Goal: Task Accomplishment & Management: Use online tool/utility

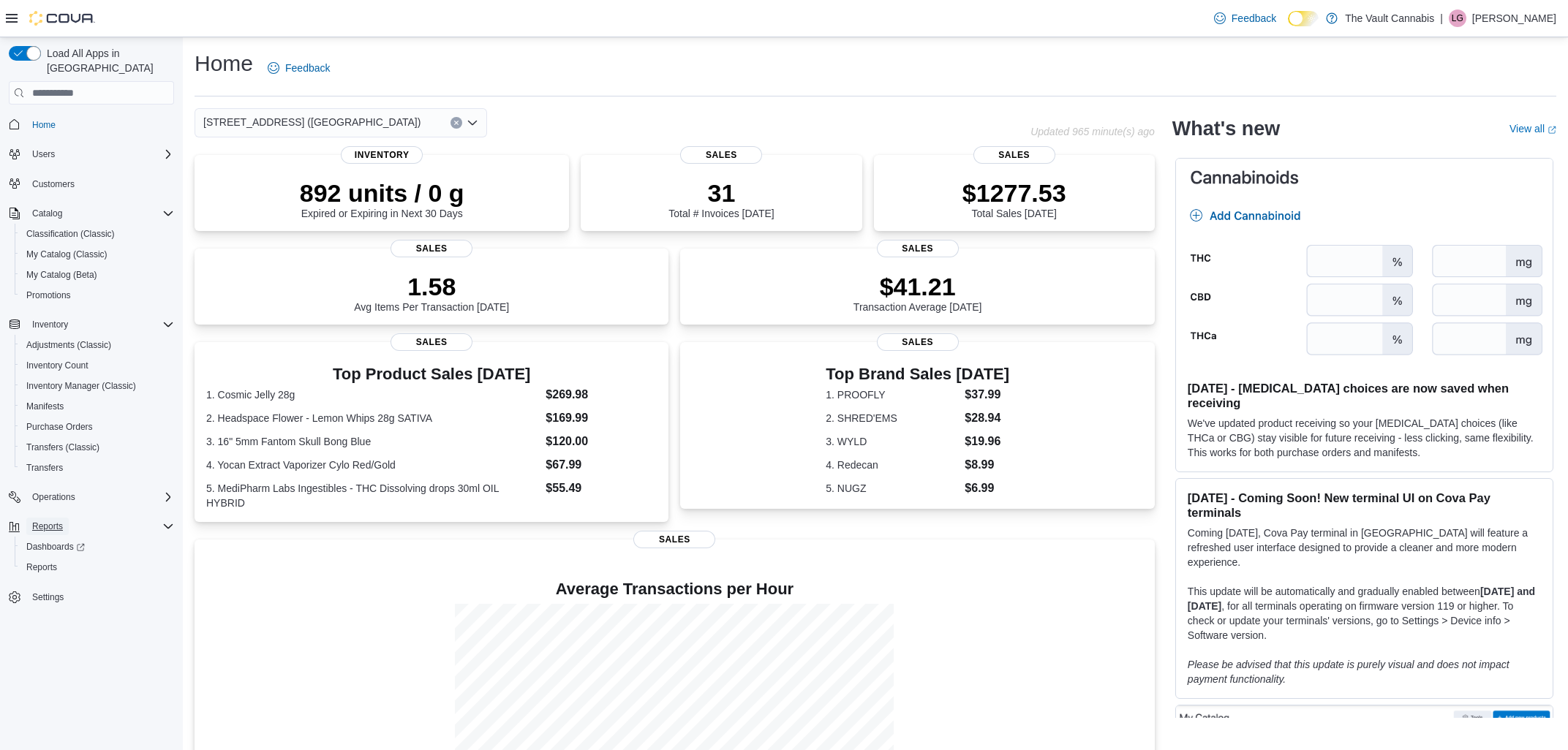
click at [42, 521] on span "Reports" at bounding box center [47, 526] width 31 height 11
click at [83, 357] on span "Inventory Count" at bounding box center [58, 365] width 62 height 18
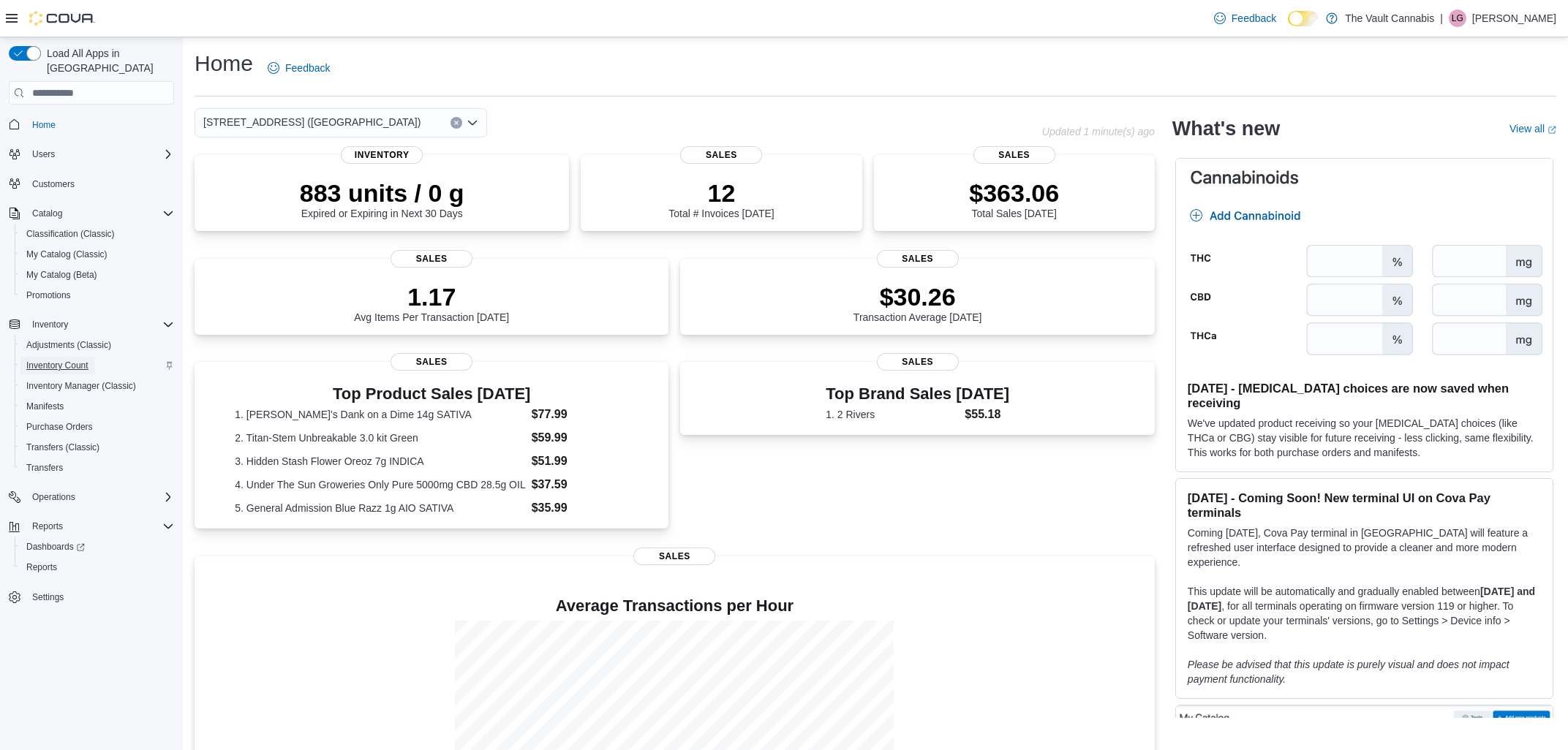
click at [62, 358] on span "Inventory Count" at bounding box center [58, 365] width 62 height 18
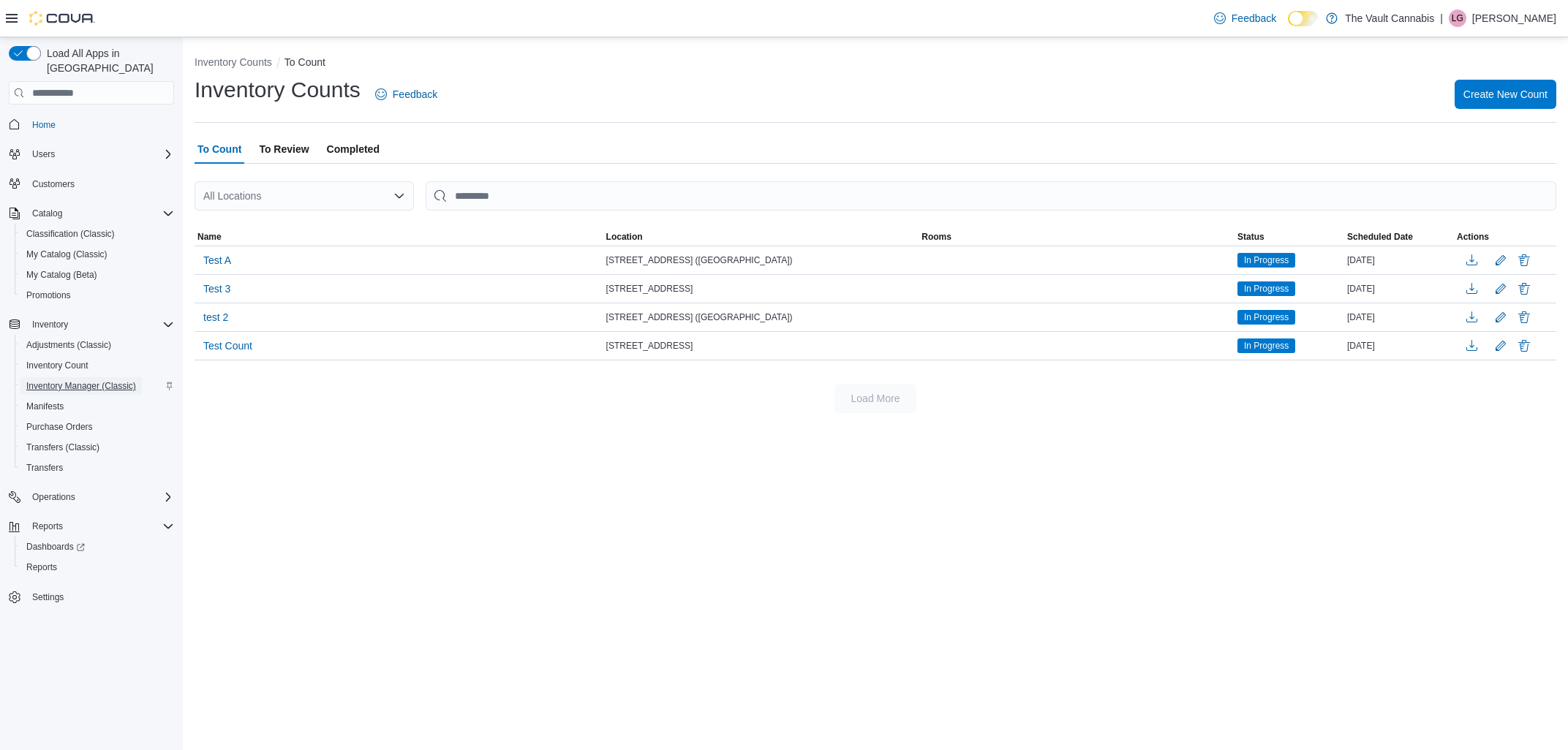
click at [106, 380] on span "Inventory Manager (Classic)" at bounding box center [81, 386] width 110 height 11
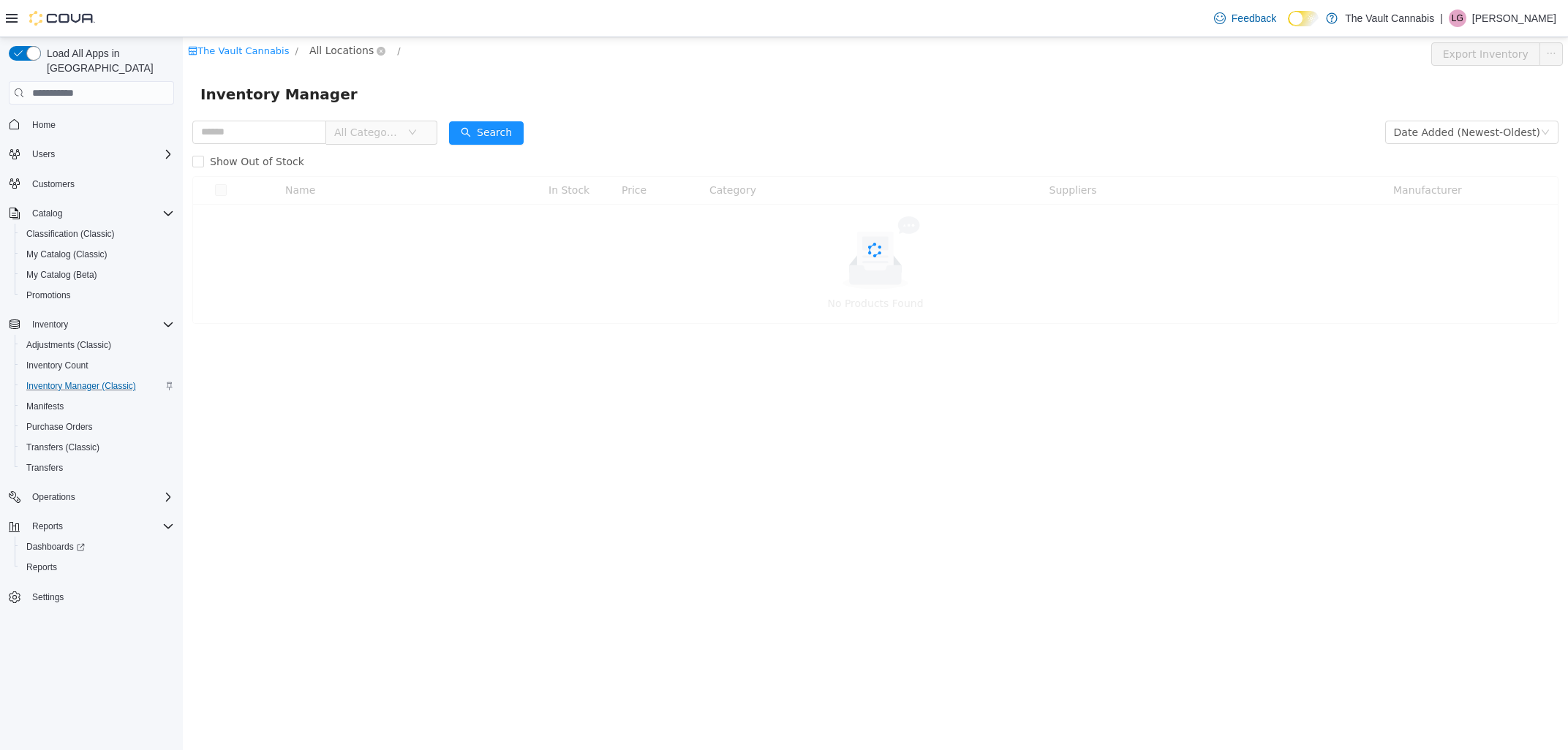
click at [352, 53] on span "All Locations" at bounding box center [342, 50] width 64 height 16
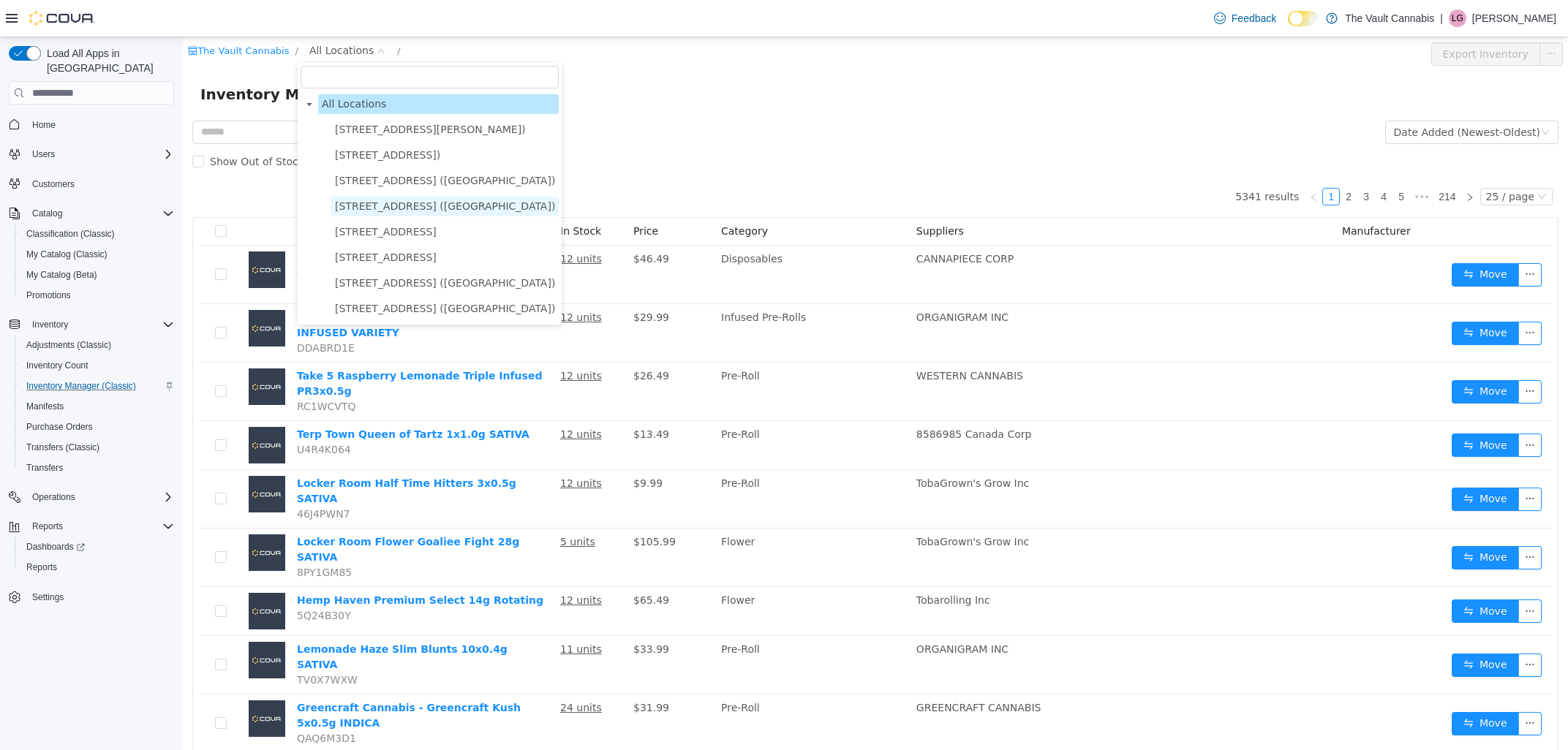
click at [372, 211] on span "[STREET_ADDRESS] ([GEOGRAPHIC_DATA])" at bounding box center [445, 206] width 220 height 11
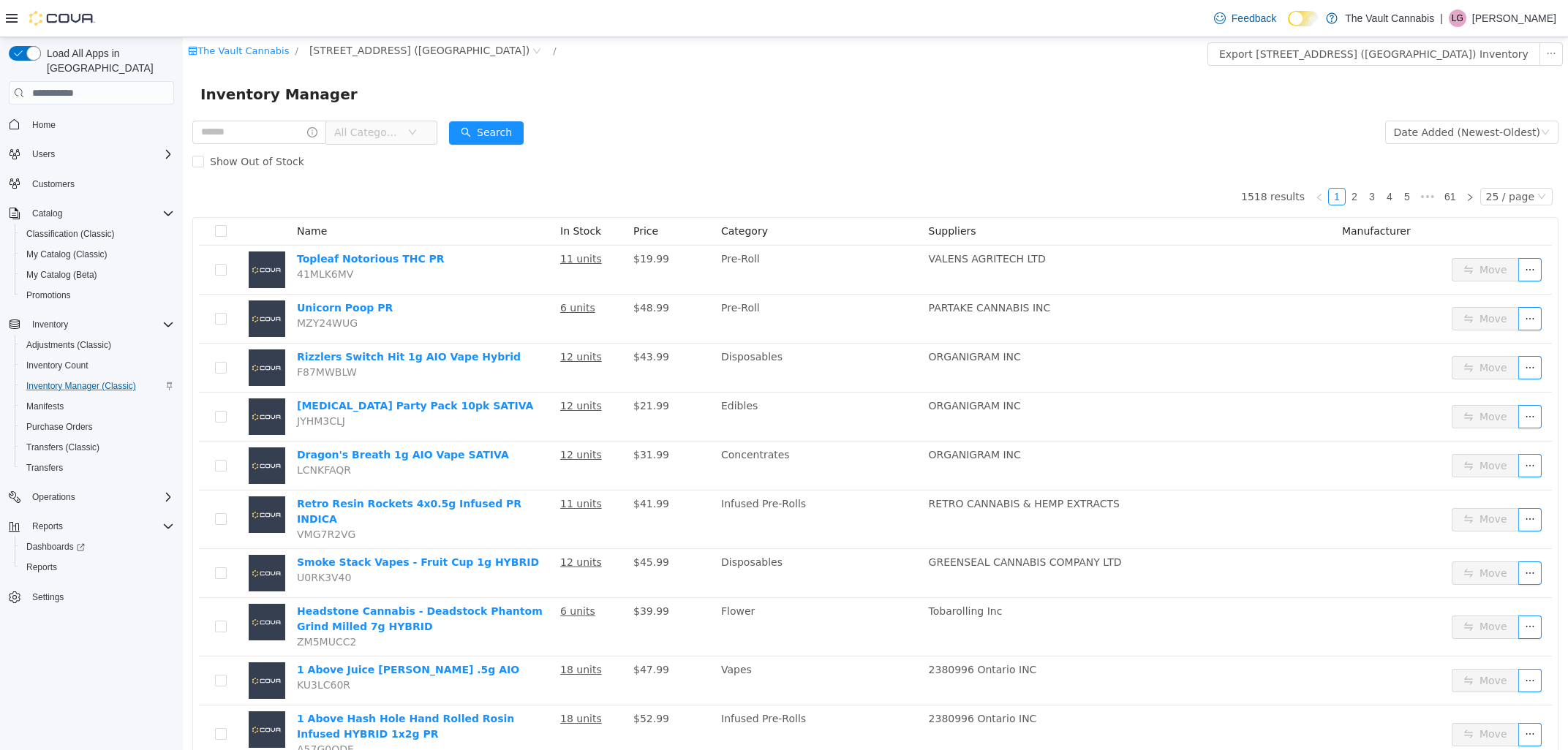
click at [287, 146] on div "All Categories" at bounding box center [314, 132] width 244 height 29
click at [288, 129] on input "text" at bounding box center [260, 132] width 134 height 24
type input "********"
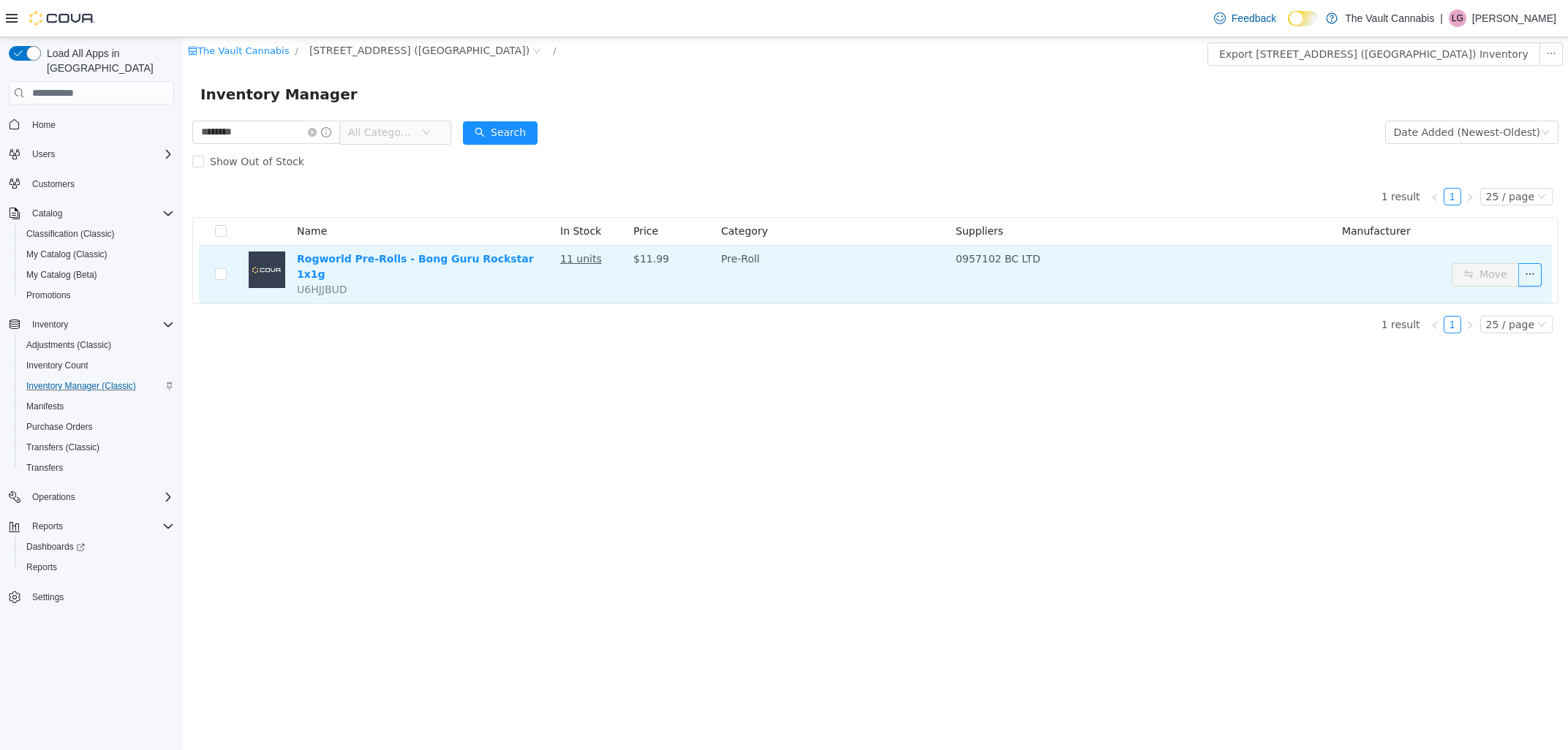
click at [579, 262] on u "11 units" at bounding box center [581, 258] width 42 height 11
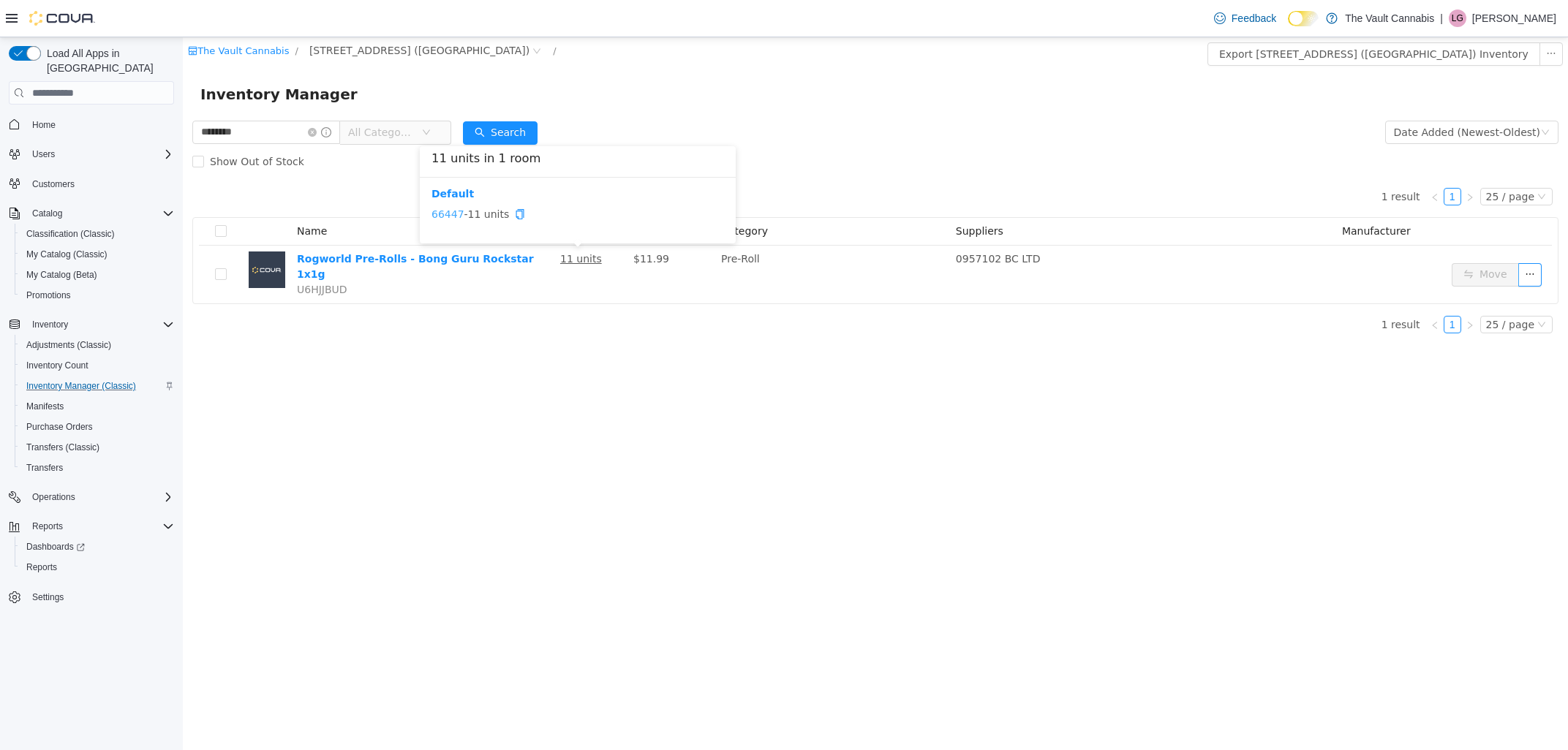
click at [440, 212] on link "66447" at bounding box center [447, 214] width 33 height 11
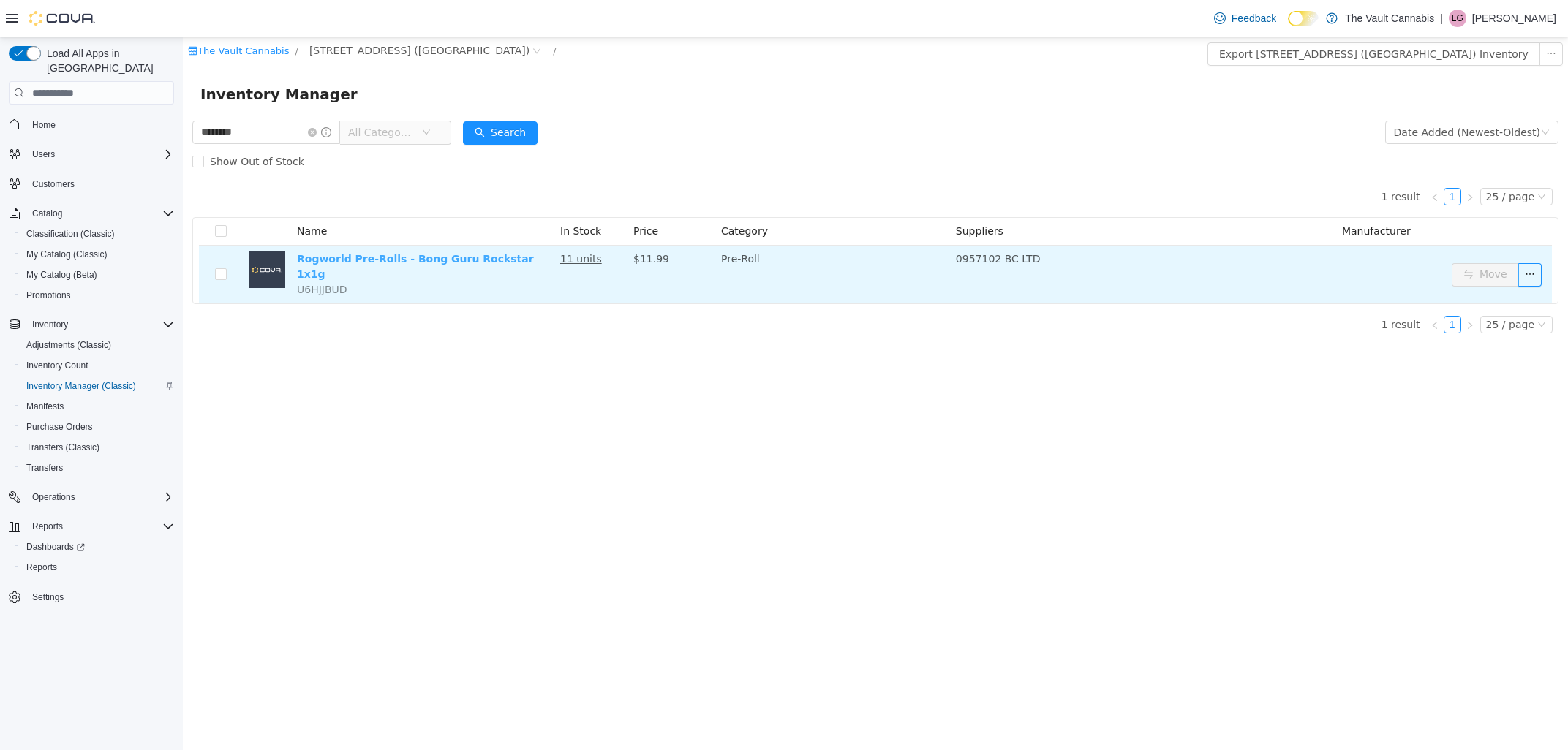
click at [454, 255] on link "Rogworld Pre-Rolls - Bong Guru Rockstar 1x1g" at bounding box center [414, 266] width 237 height 27
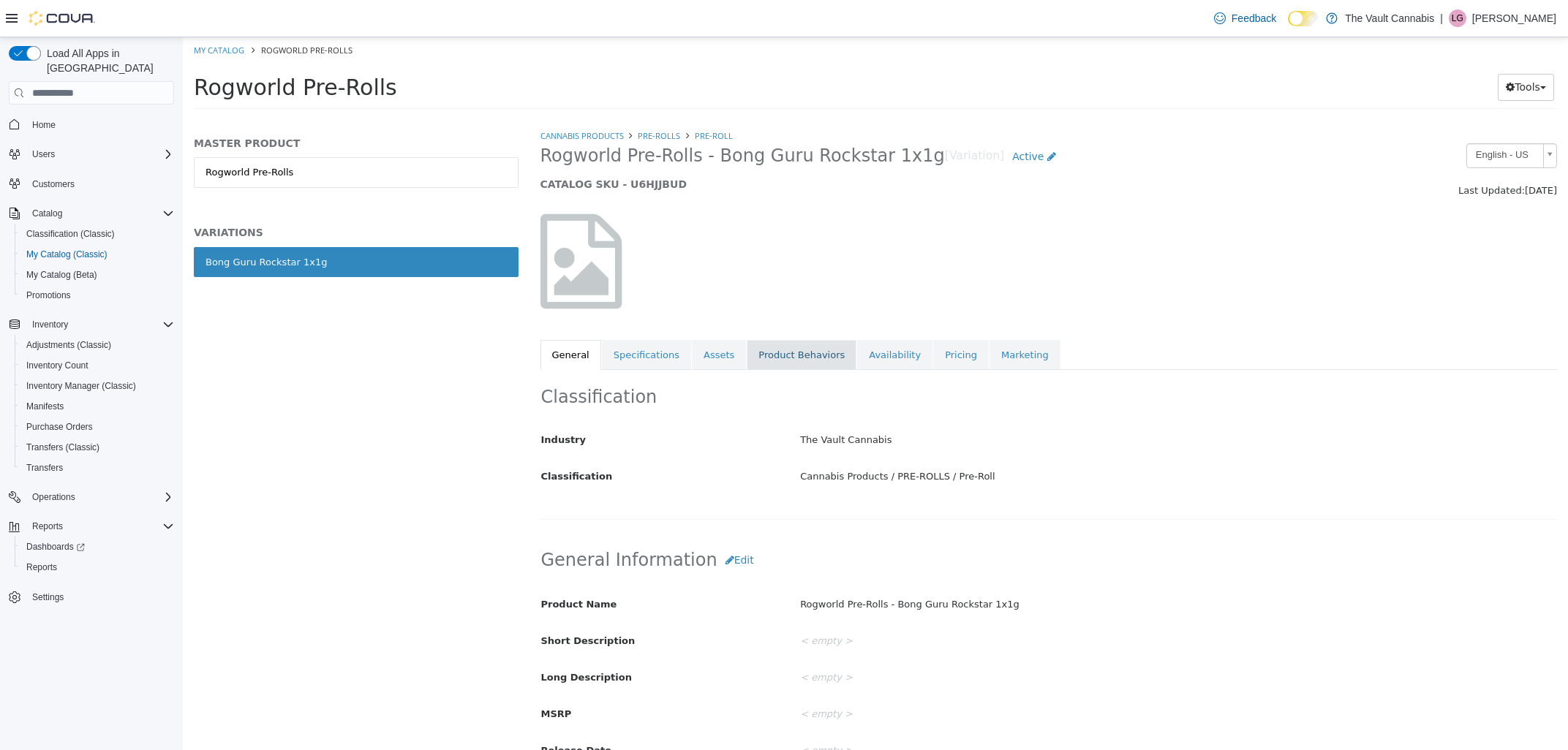
click at [784, 358] on link "Product Behaviors" at bounding box center [801, 355] width 110 height 31
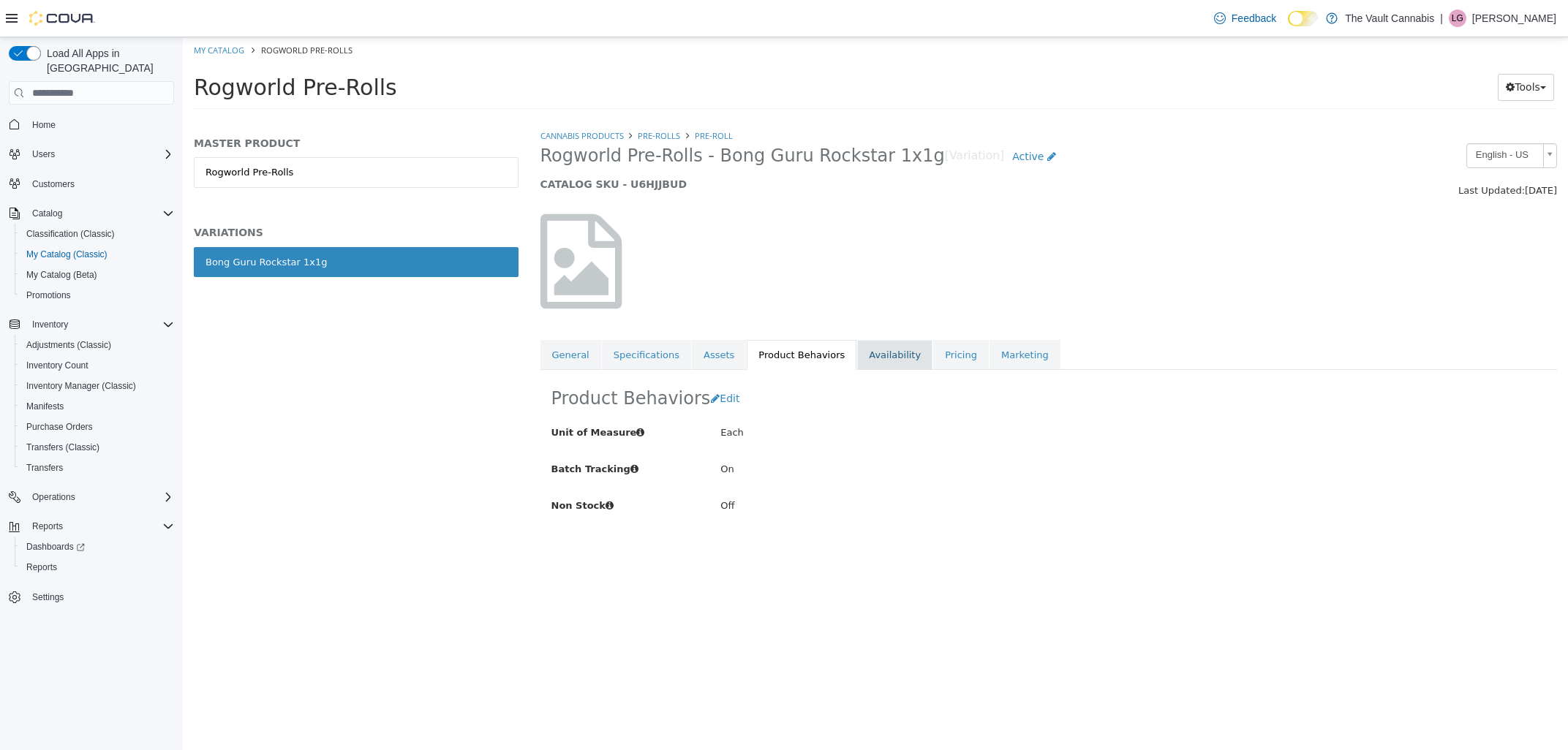
click at [891, 362] on link "Availability" at bounding box center [895, 355] width 76 height 31
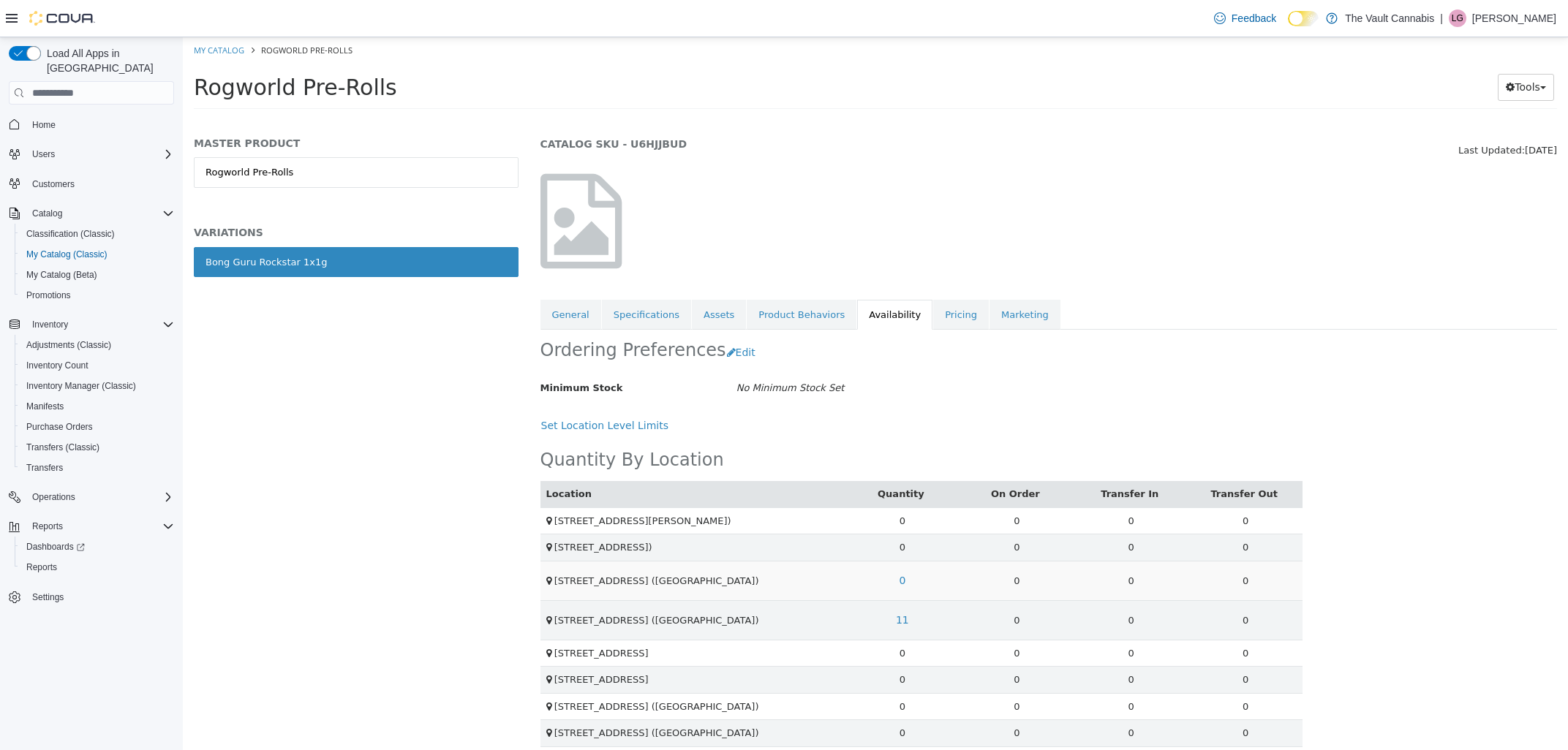
scroll to position [54, 0]
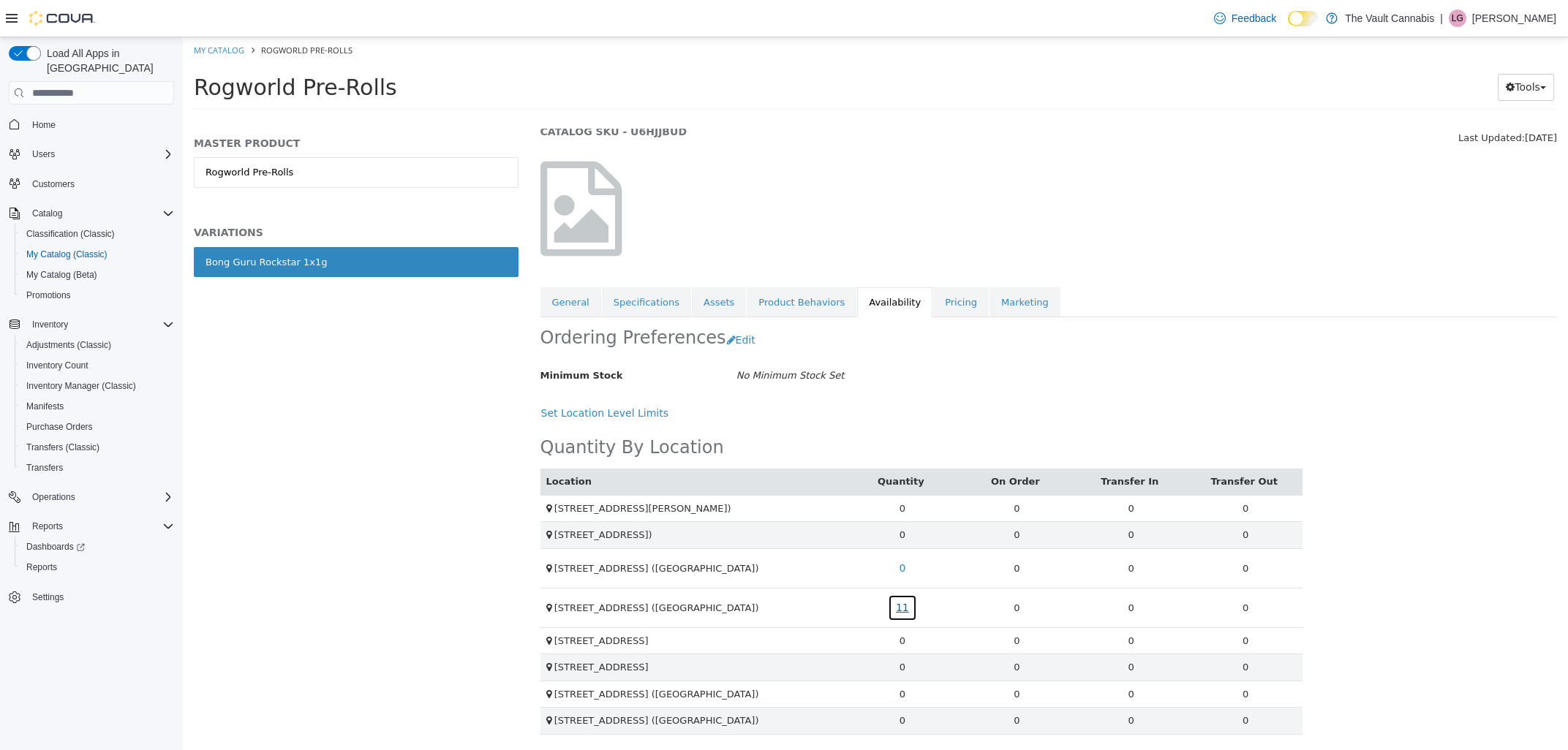
click at [906, 605] on link "11" at bounding box center [902, 608] width 29 height 27
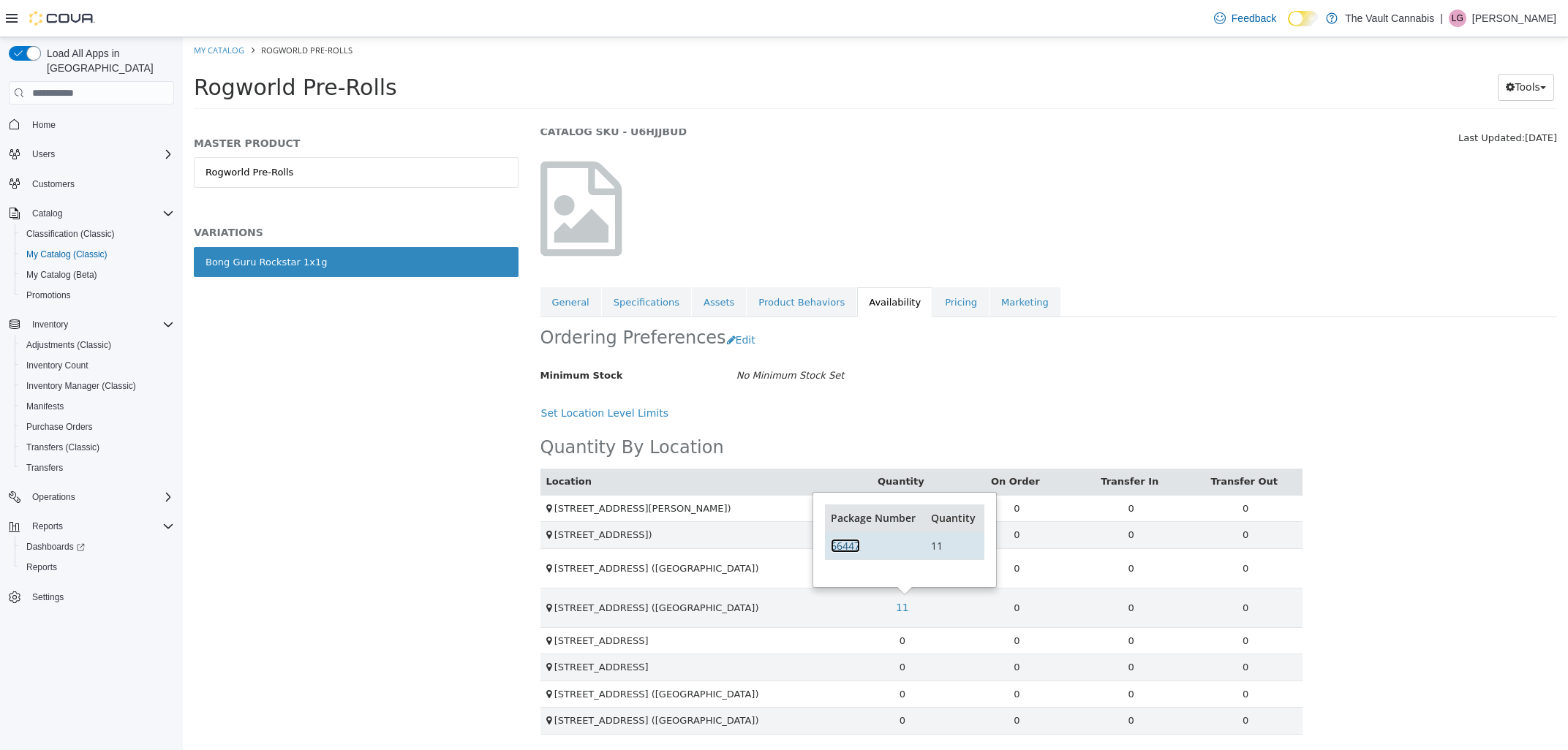
click at [851, 543] on link "66447" at bounding box center [845, 545] width 29 height 14
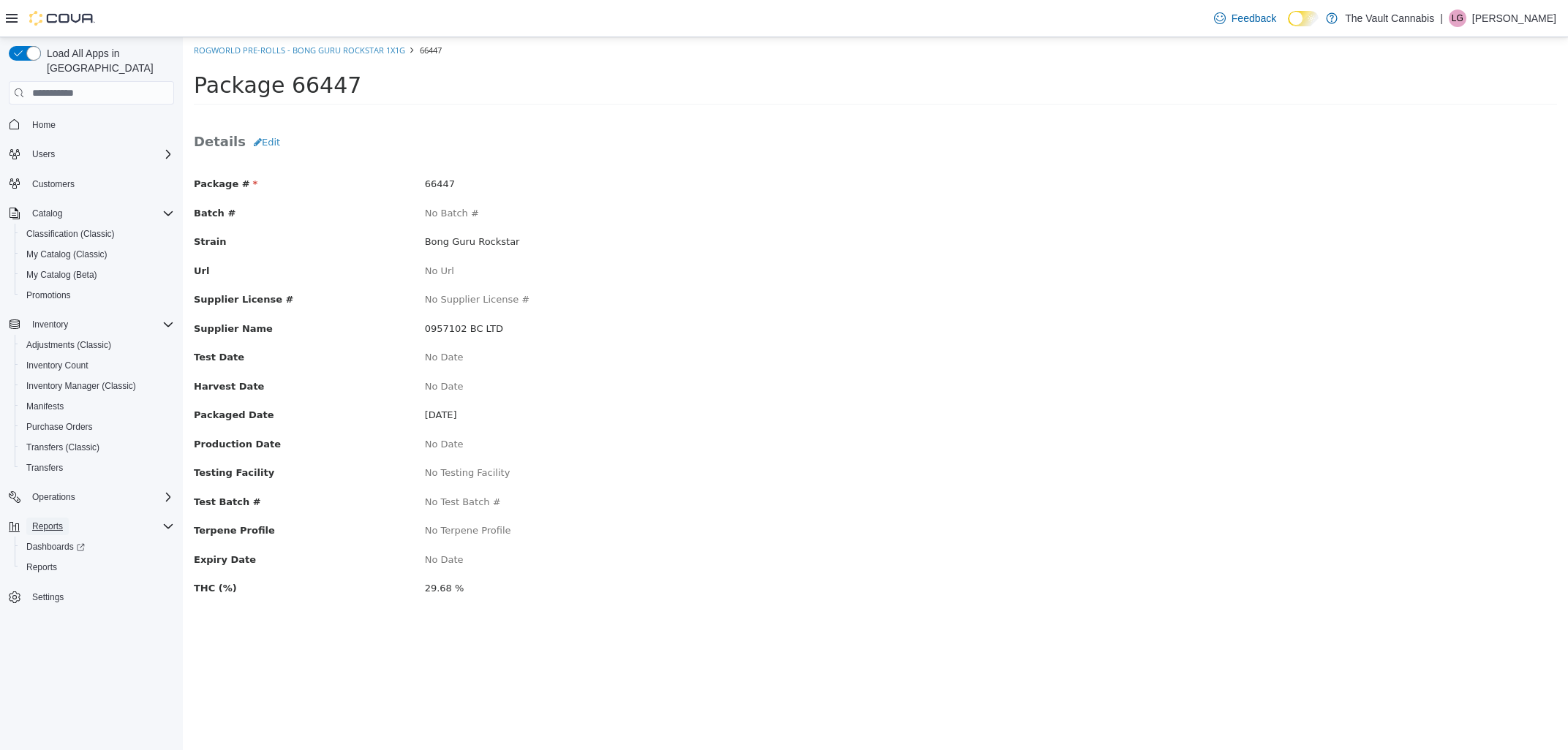
click at [51, 521] on span "Reports" at bounding box center [47, 526] width 31 height 11
click at [48, 561] on span "Reports" at bounding box center [42, 567] width 31 height 11
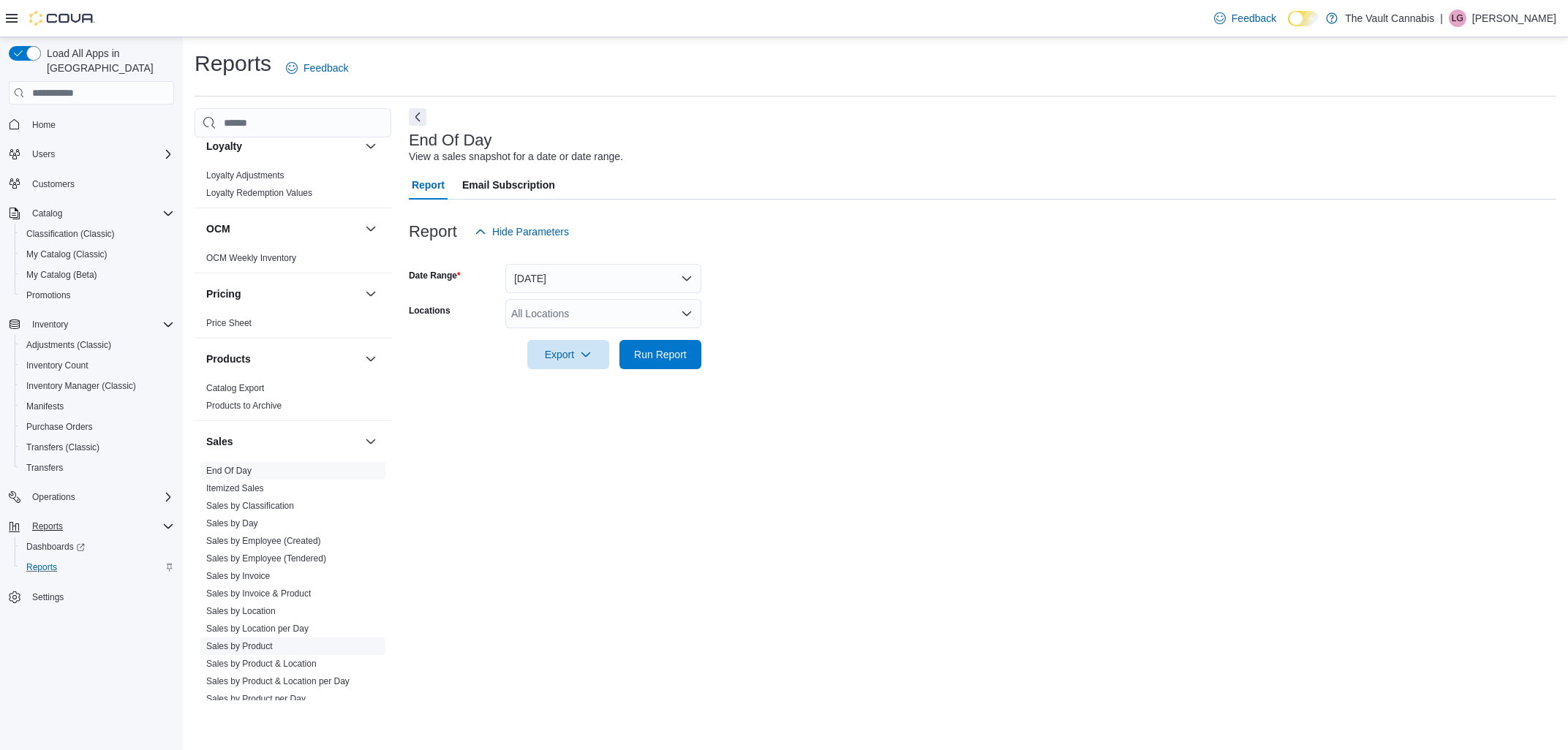
scroll to position [686, 0]
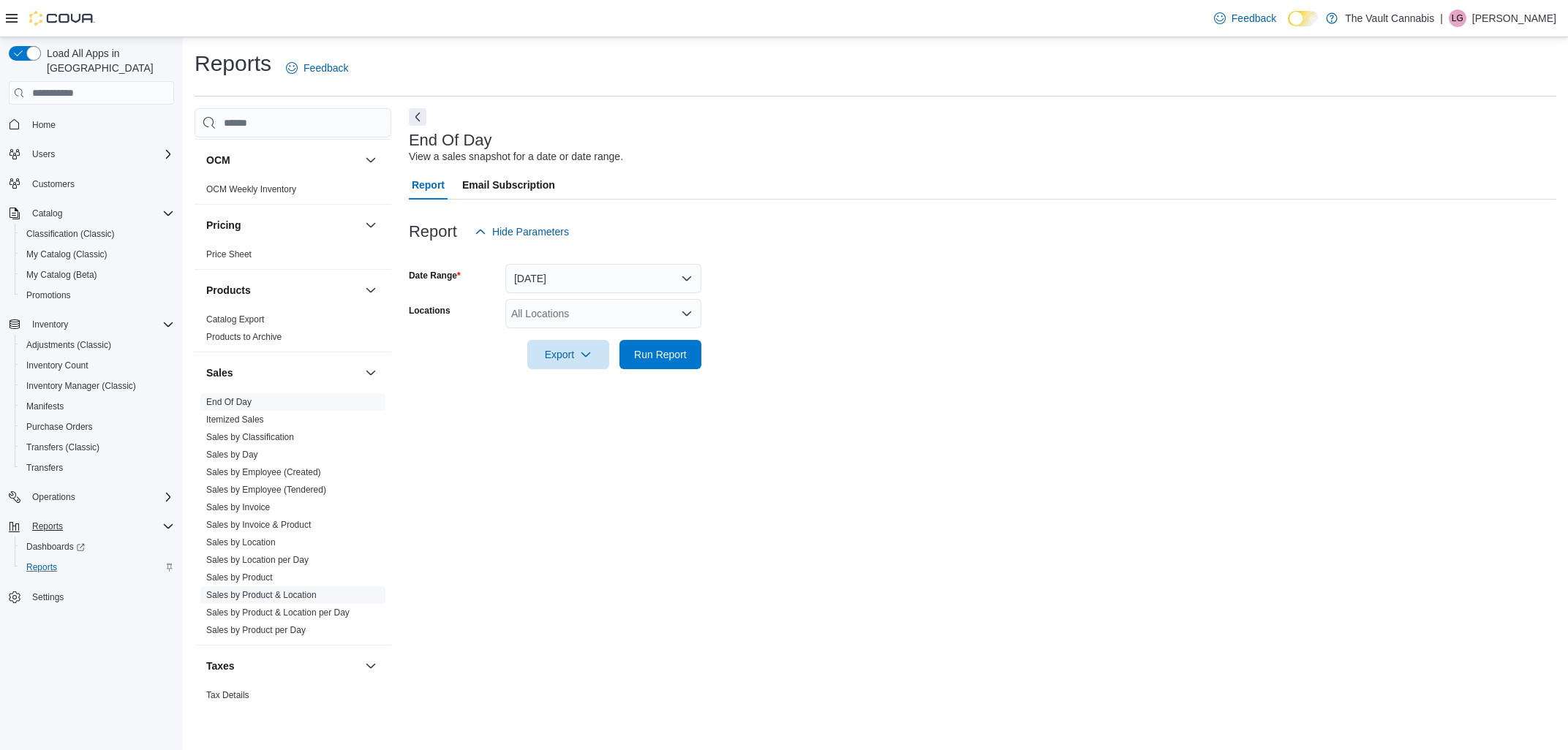
click at [263, 590] on link "Sales by Product & Location" at bounding box center [261, 594] width 110 height 10
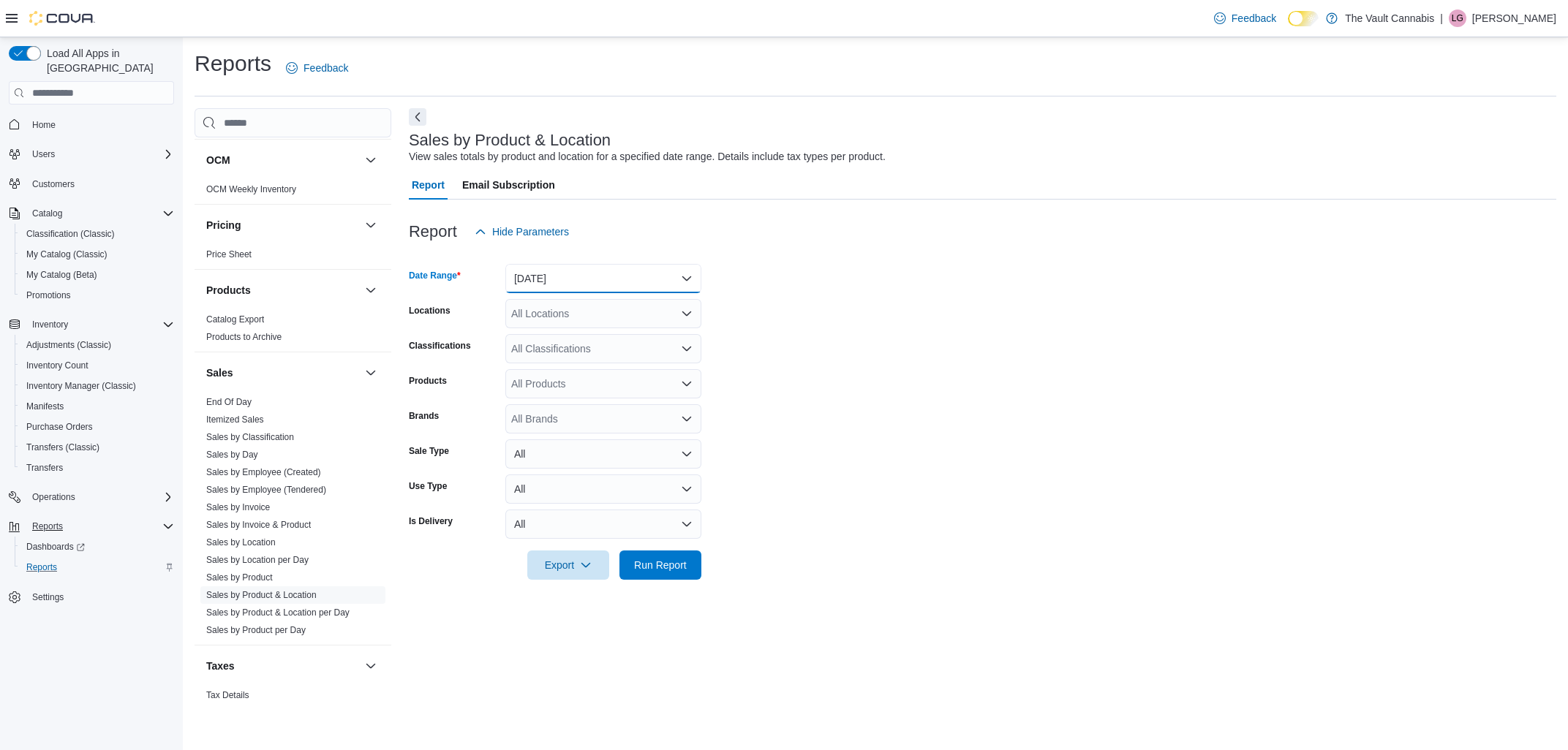
click at [583, 282] on button "Yesterday" at bounding box center [603, 278] width 196 height 29
click at [624, 428] on span "Last 7 Days (excluding today)" at bounding box center [612, 425] width 167 height 18
click at [559, 314] on div "All Locations" at bounding box center [603, 313] width 196 height 29
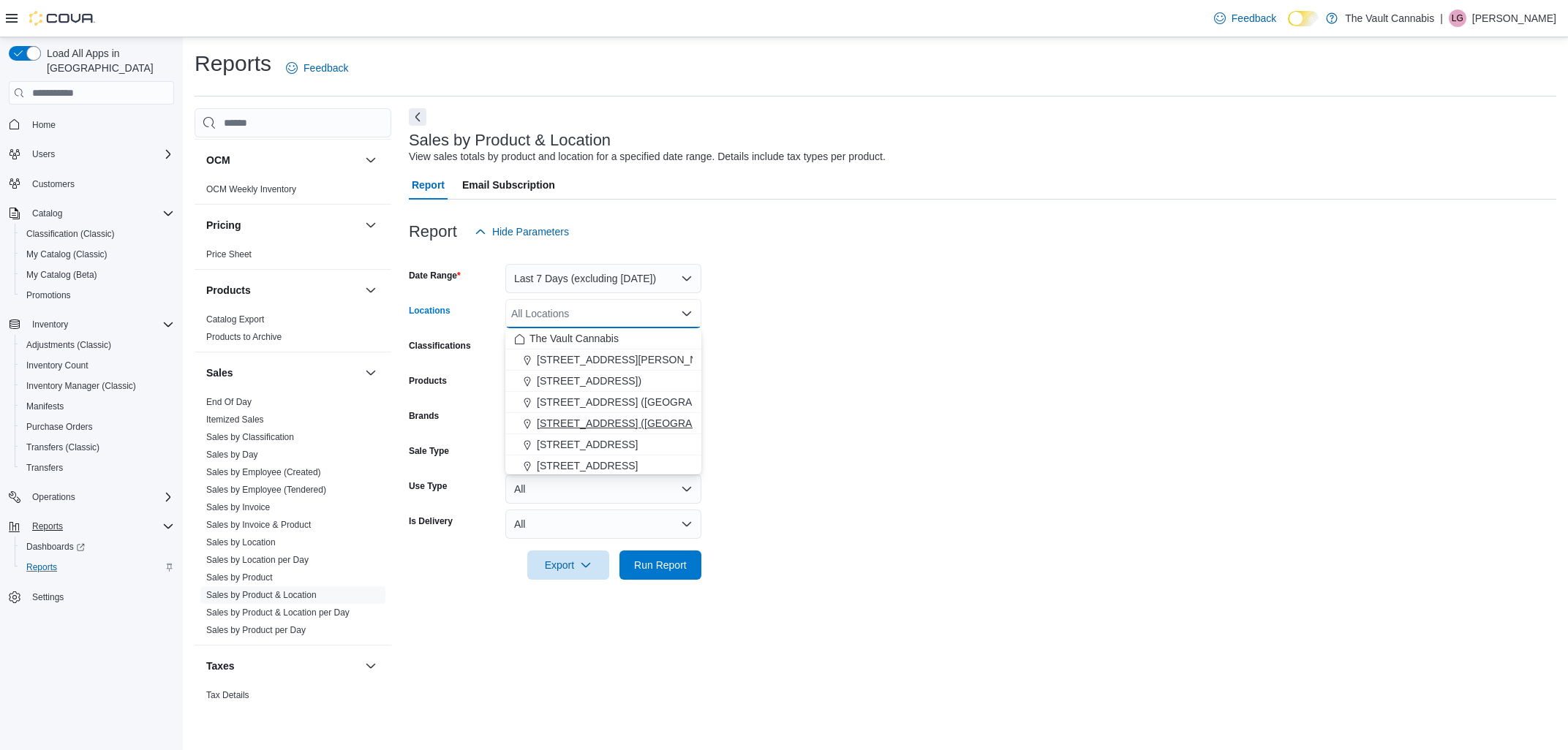
click at [615, 427] on span "[STREET_ADDRESS] ([GEOGRAPHIC_DATA])" at bounding box center [646, 423] width 217 height 14
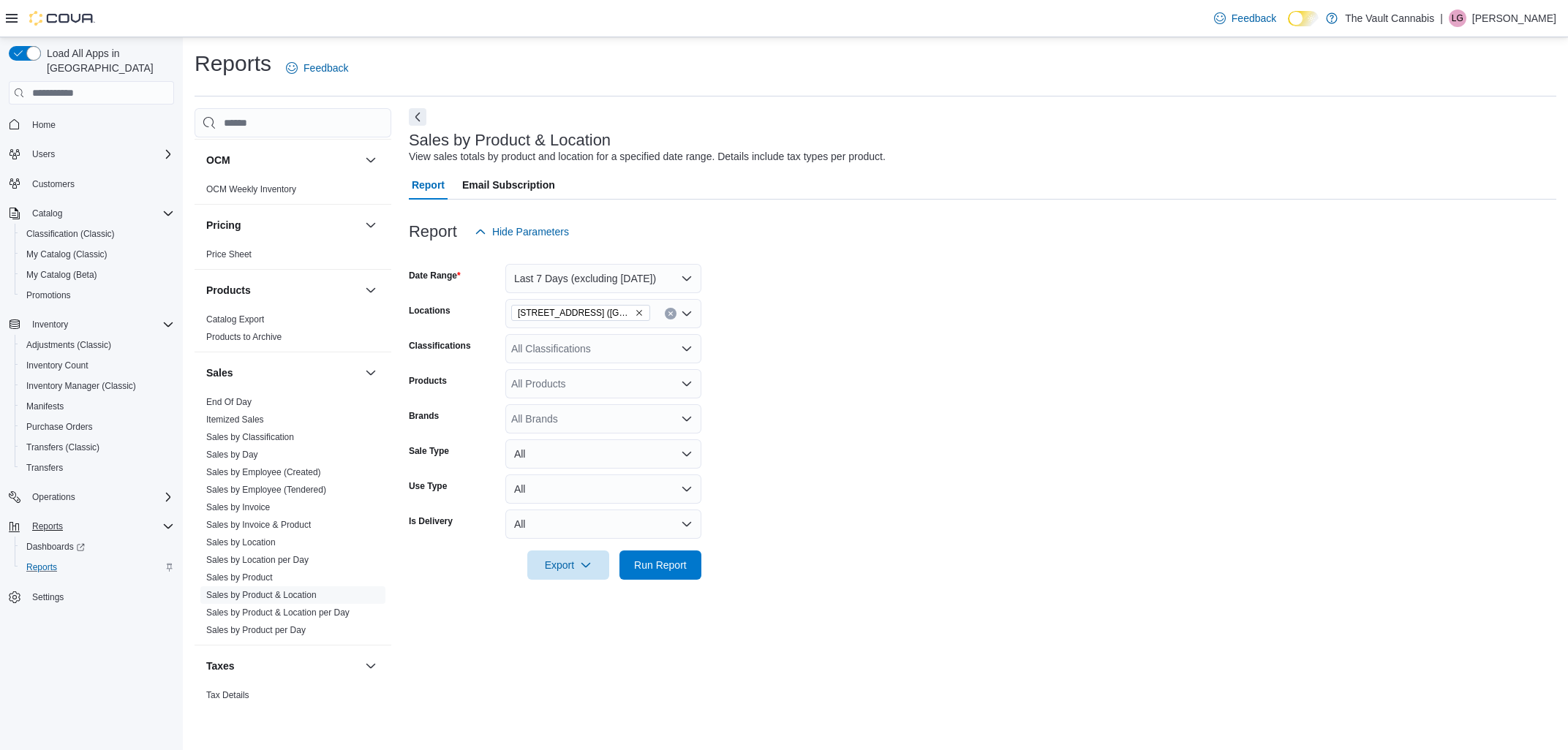
drag, startPoint x: 903, startPoint y: 411, endPoint x: 891, endPoint y: 411, distance: 12.0
click at [902, 411] on form "Date Range Last 7 Days (excluding today) Locations 1600 Ness Ave. (Winnipeg) Cl…" at bounding box center [982, 412] width 1147 height 333
click at [686, 388] on icon "Open list of options" at bounding box center [686, 383] width 11 height 11
type input "****"
click at [630, 404] on div "Rogw orld Pre-Ro...u Rockstar 1x1g" at bounding box center [603, 408] width 178 height 14
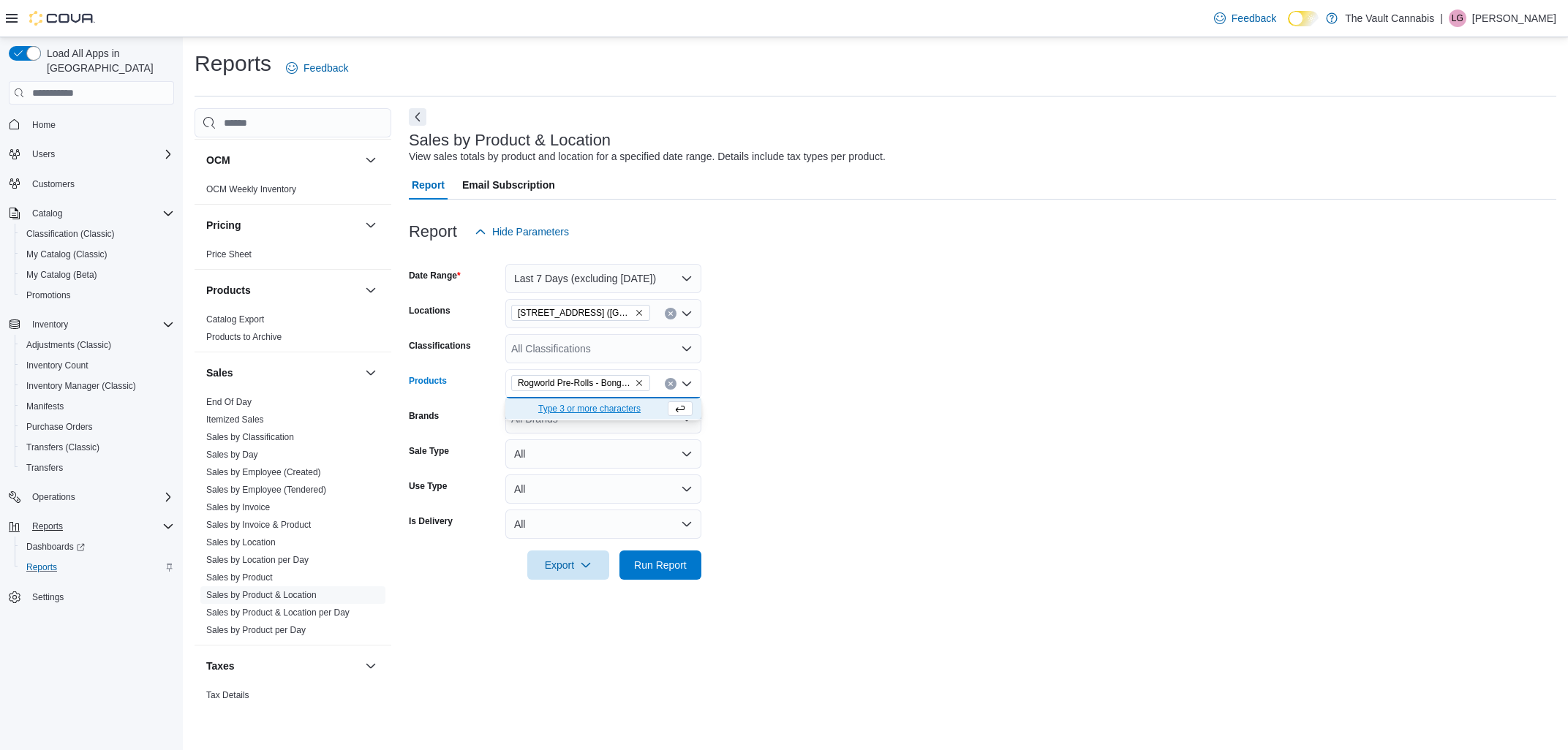
click at [769, 391] on form "Date Range Last 7 Days (excluding today) Locations 1600 Ness Ave. (Winnipeg) Cl…" at bounding box center [982, 412] width 1147 height 333
click at [666, 565] on span "Run Report" at bounding box center [661, 563] width 53 height 14
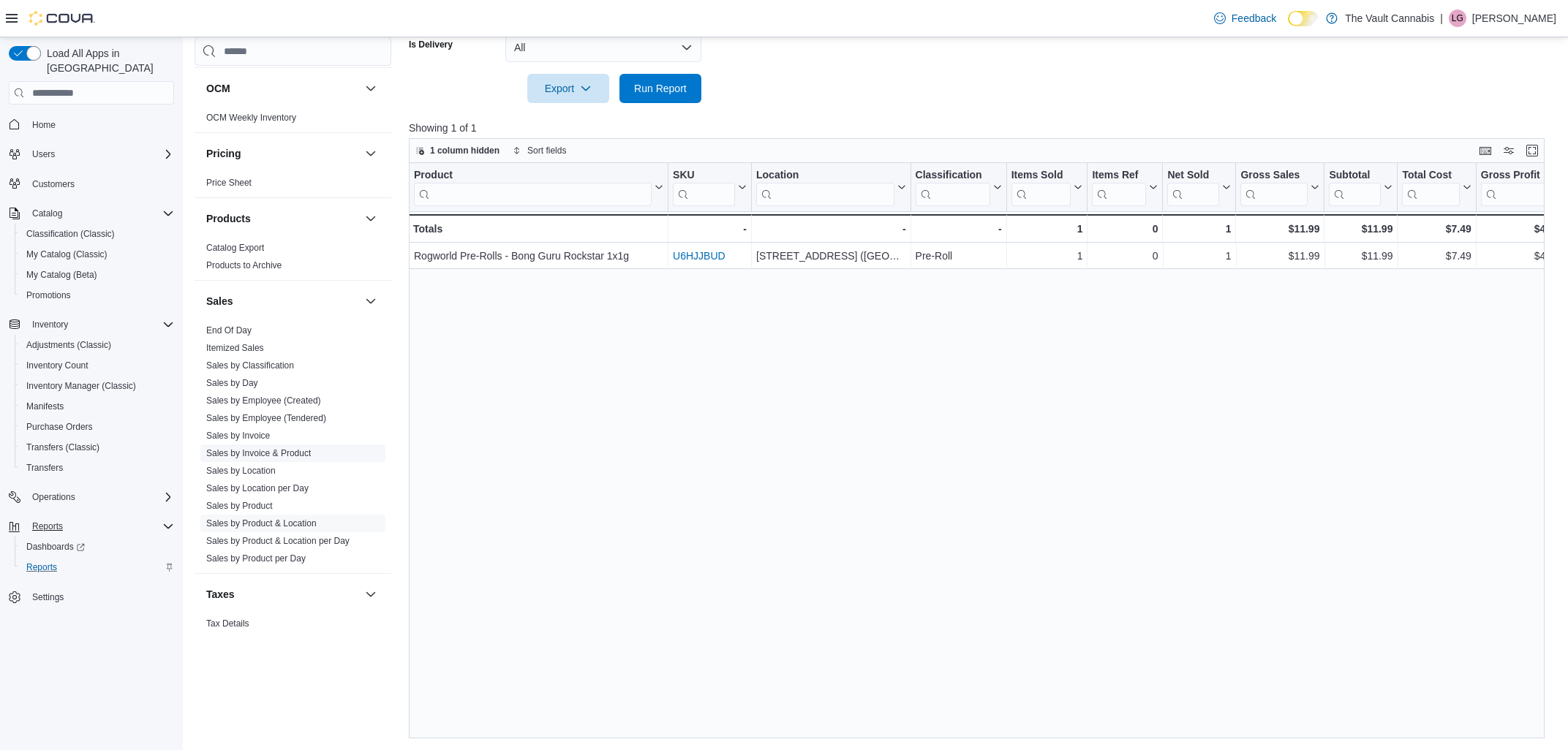
click at [294, 448] on link "Sales by Invoice & Product" at bounding box center [258, 453] width 105 height 10
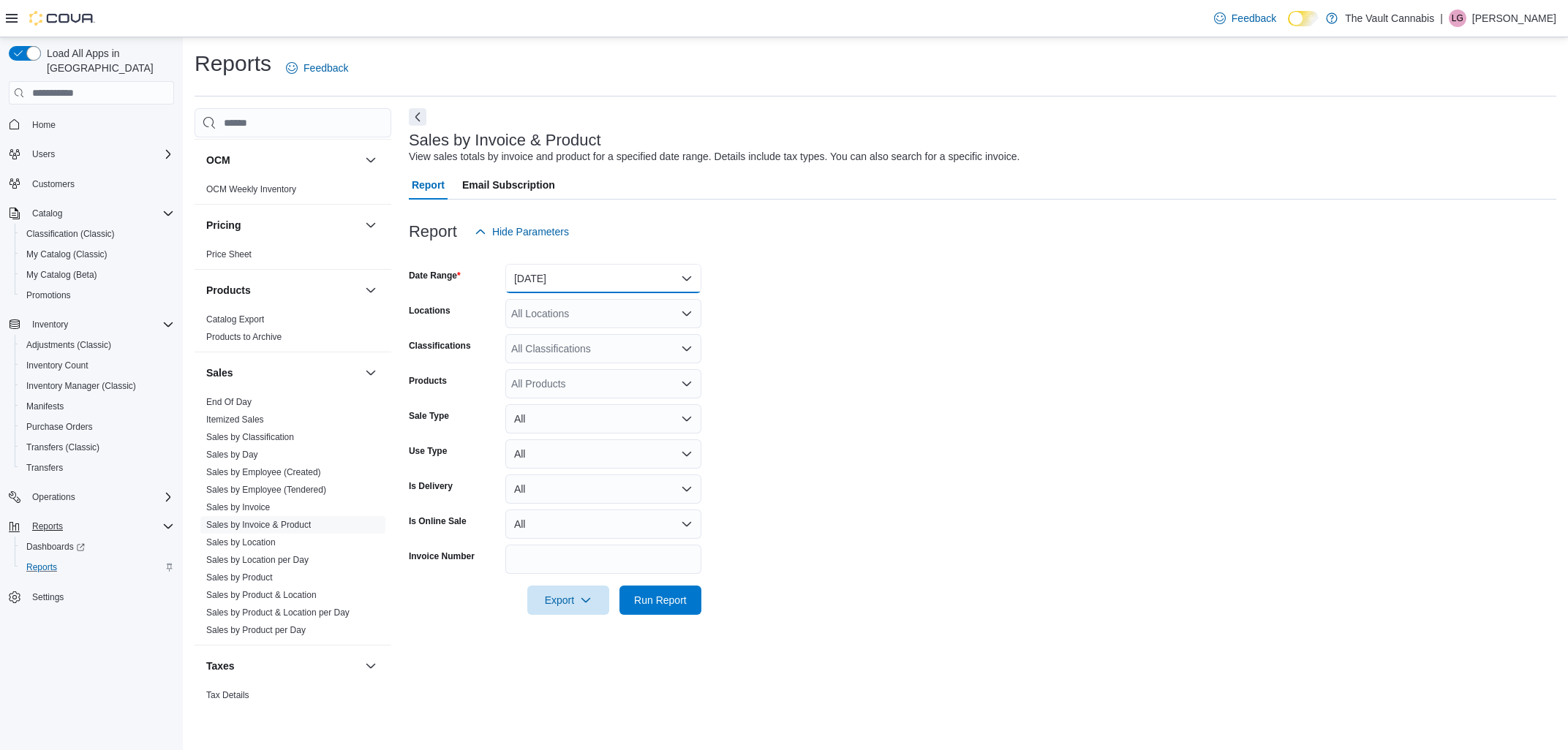
click at [659, 274] on button "Yesterday" at bounding box center [603, 278] width 196 height 29
click at [616, 418] on span "Last 7 Days (excluding today)" at bounding box center [612, 425] width 167 height 18
click at [618, 313] on div "All Locations" at bounding box center [603, 313] width 196 height 29
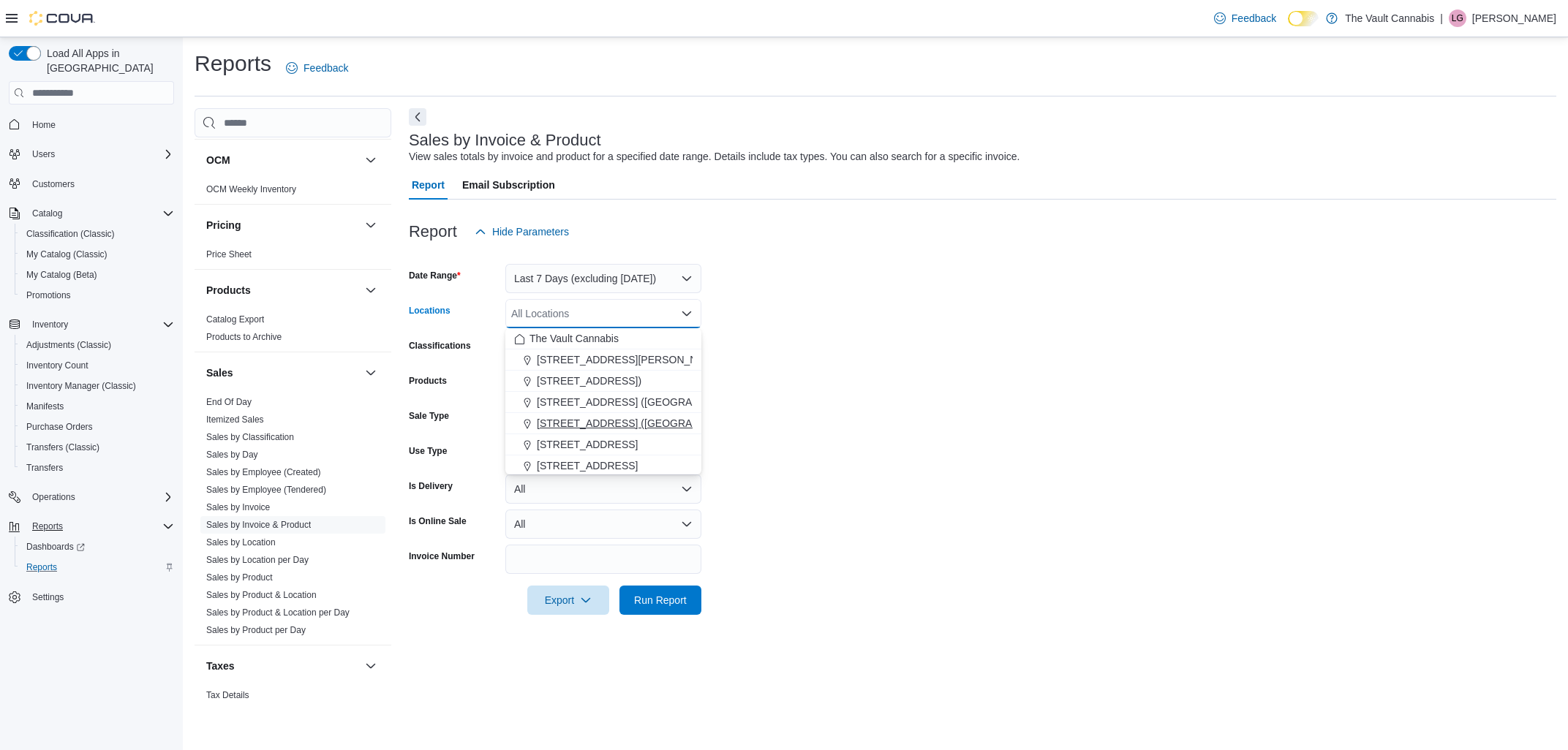
click at [608, 414] on button "[STREET_ADDRESS] ([GEOGRAPHIC_DATA])" at bounding box center [603, 424] width 196 height 21
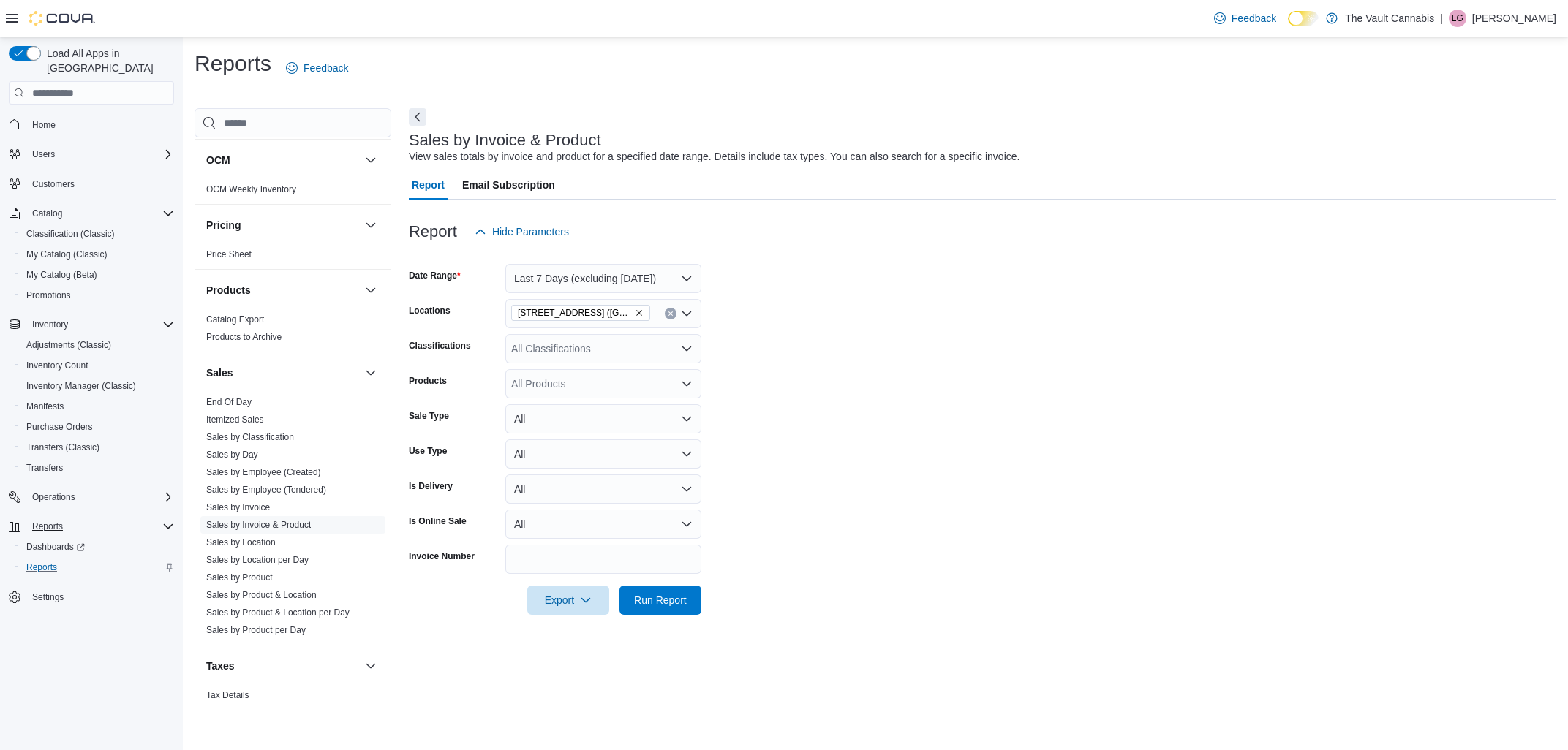
click at [778, 422] on form "Date Range Last 7 Days (excluding today) Locations 1600 Ness Ave. (Winnipeg) Cl…" at bounding box center [982, 430] width 1147 height 368
click at [615, 384] on div "All Products" at bounding box center [603, 383] width 196 height 29
type input "****"
click at [620, 410] on div "Rogw orld Pre-Ro...u Rockstar 1x1g" at bounding box center [603, 408] width 178 height 14
click at [782, 440] on form "Date Range Last 7 Days (excluding today) Locations 1600 Ness Ave. (Winnipeg) Cl…" at bounding box center [982, 430] width 1147 height 368
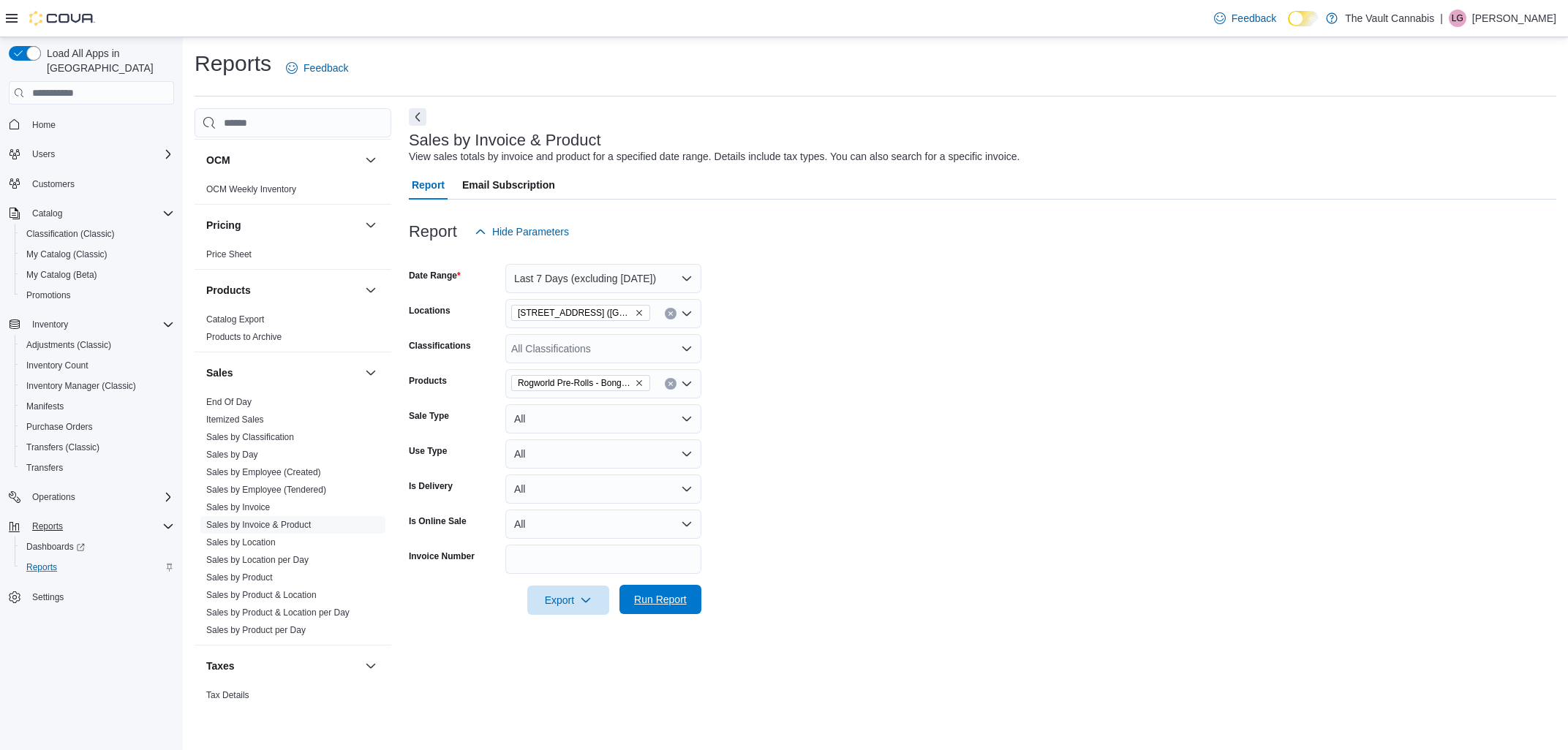
click at [669, 604] on span "Run Report" at bounding box center [661, 598] width 53 height 14
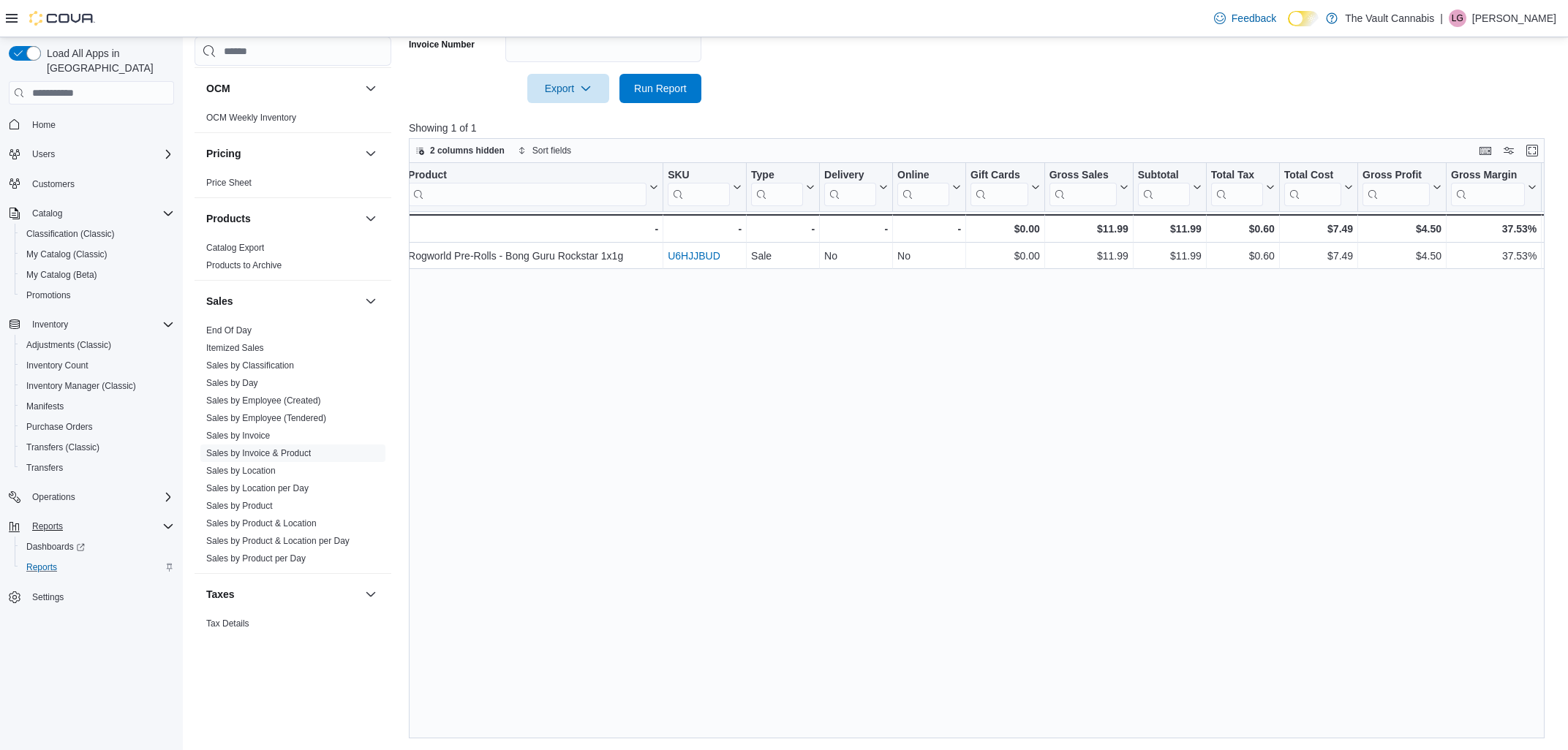
scroll to position [0, 887]
